Goal: Information Seeking & Learning: Learn about a topic

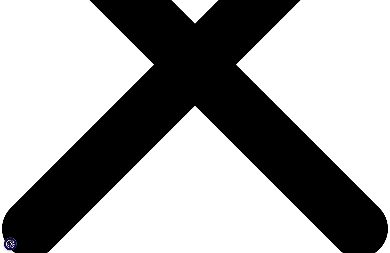
scroll to position [118, 0]
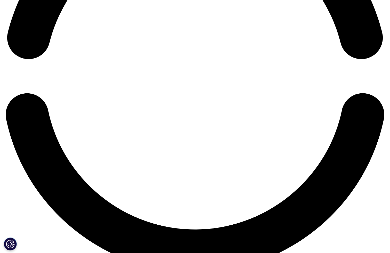
drag, startPoint x: 209, startPoint y: 217, endPoint x: 226, endPoint y: 241, distance: 29.3
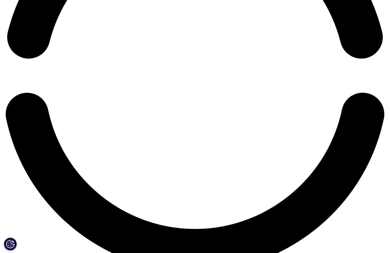
scroll to position [897, 0]
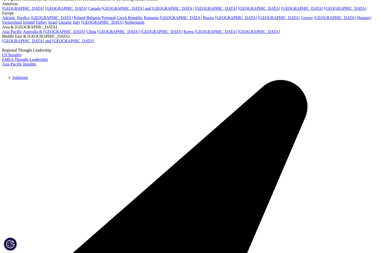
scroll to position [41, 0]
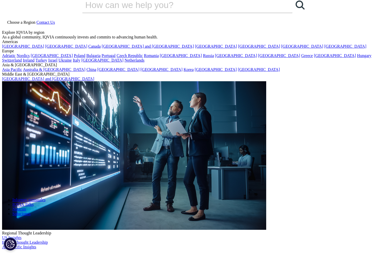
scroll to position [0, 0]
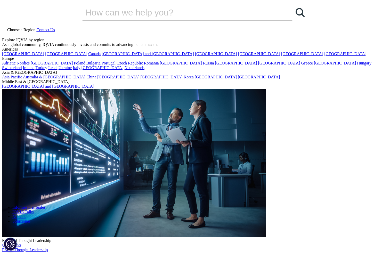
click at [6, 32] on icon at bounding box center [4, 34] width 4 height 4
click at [189, 20] on input "Buscar" at bounding box center [179, 12] width 195 height 15
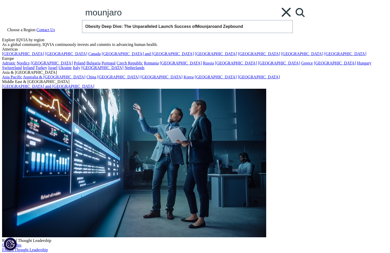
type input "mounjaro"
click at [292, 20] on link "Search Loading" at bounding box center [299, 12] width 15 height 15
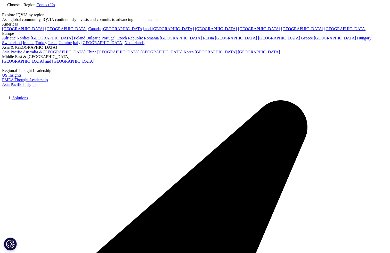
type input "mounjaro"
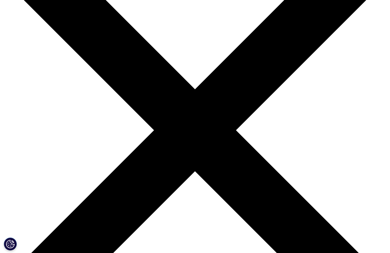
scroll to position [67, 0]
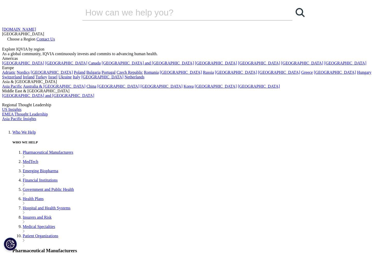
click at [43, 125] on img at bounding box center [22, 125] width 41 height 0
